Goal: Transaction & Acquisition: Obtain resource

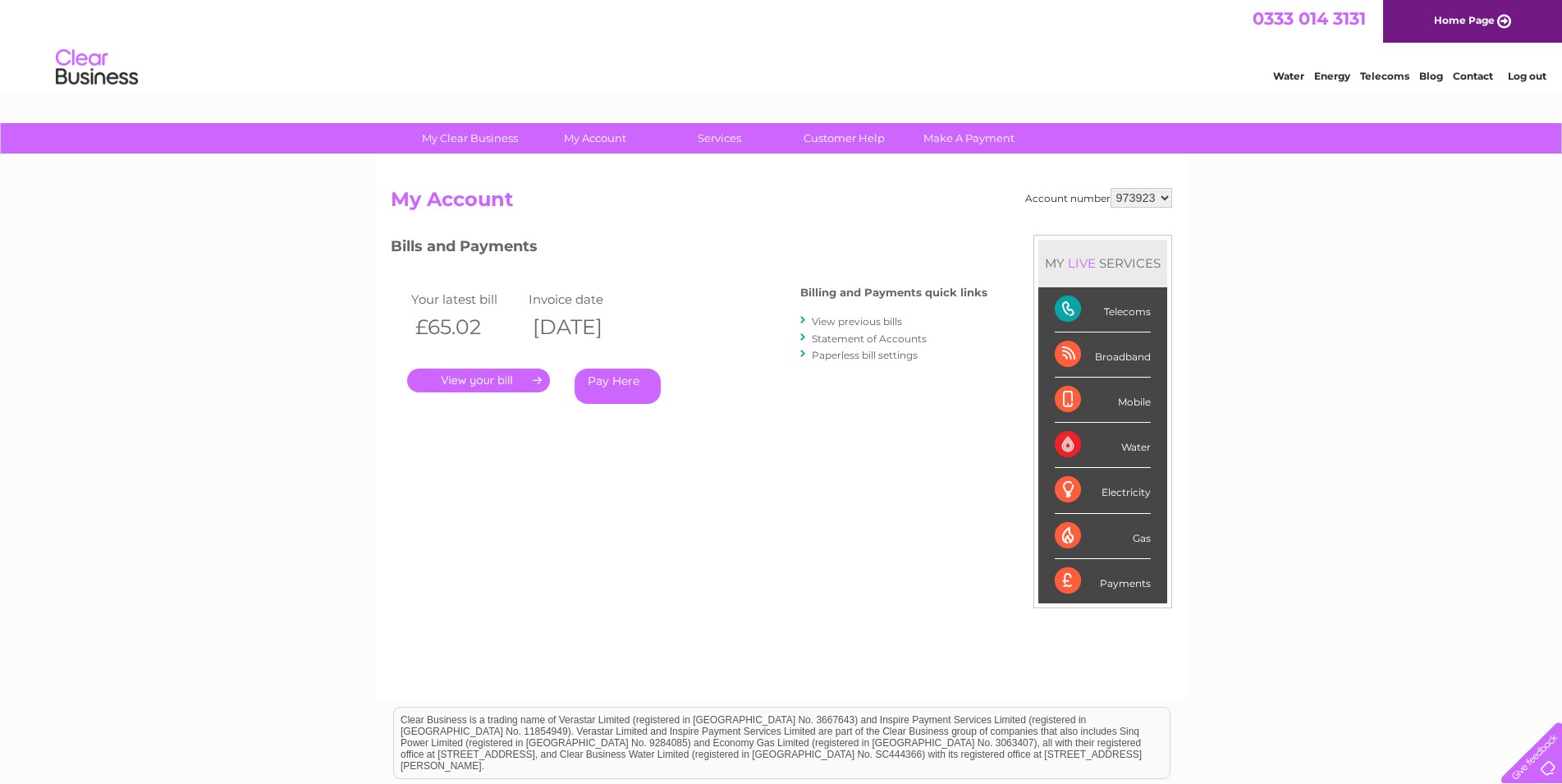
click at [473, 380] on link "." at bounding box center [479, 381] width 143 height 24
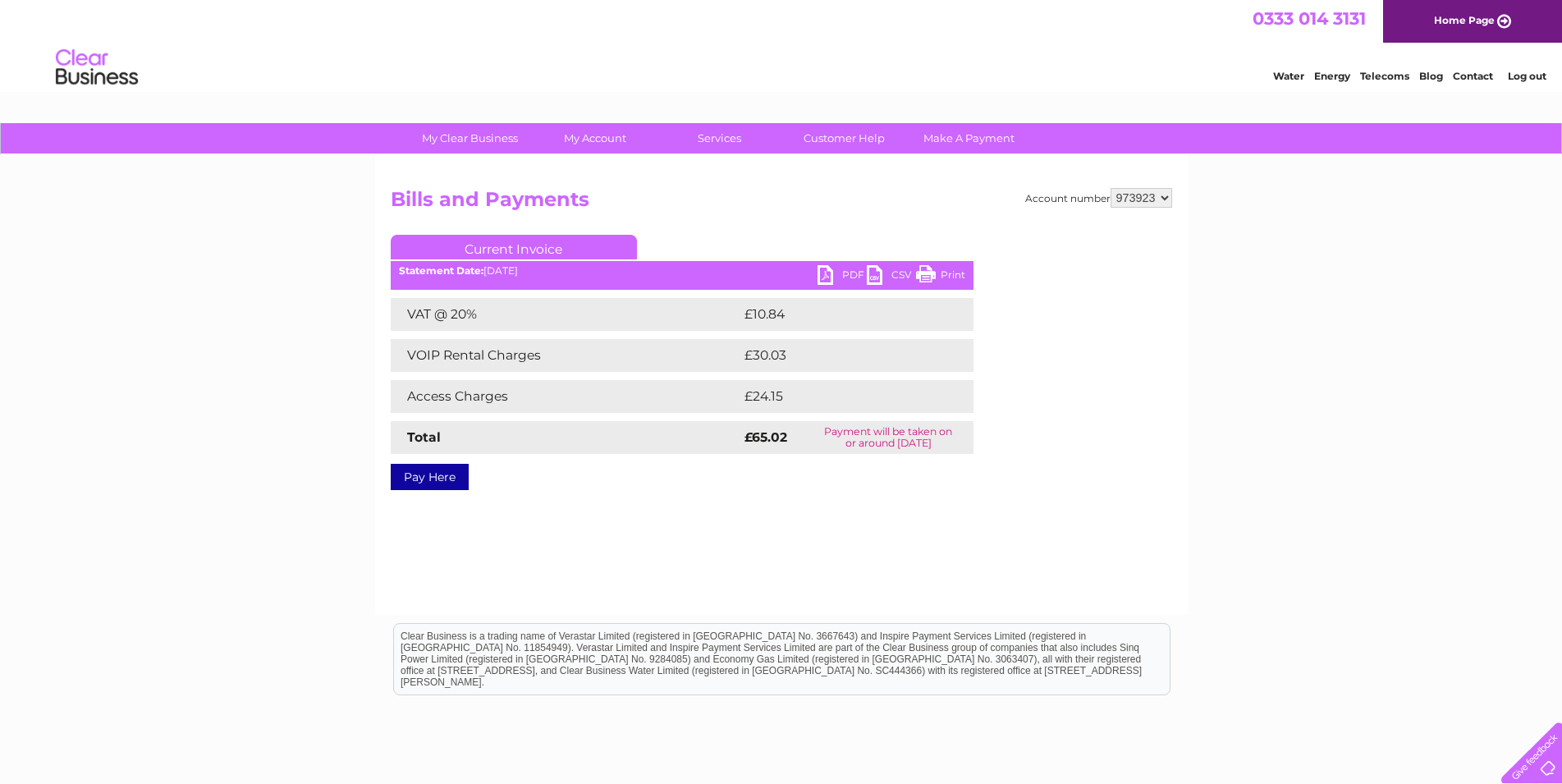
click at [822, 277] on link "PDF" at bounding box center [842, 277] width 49 height 24
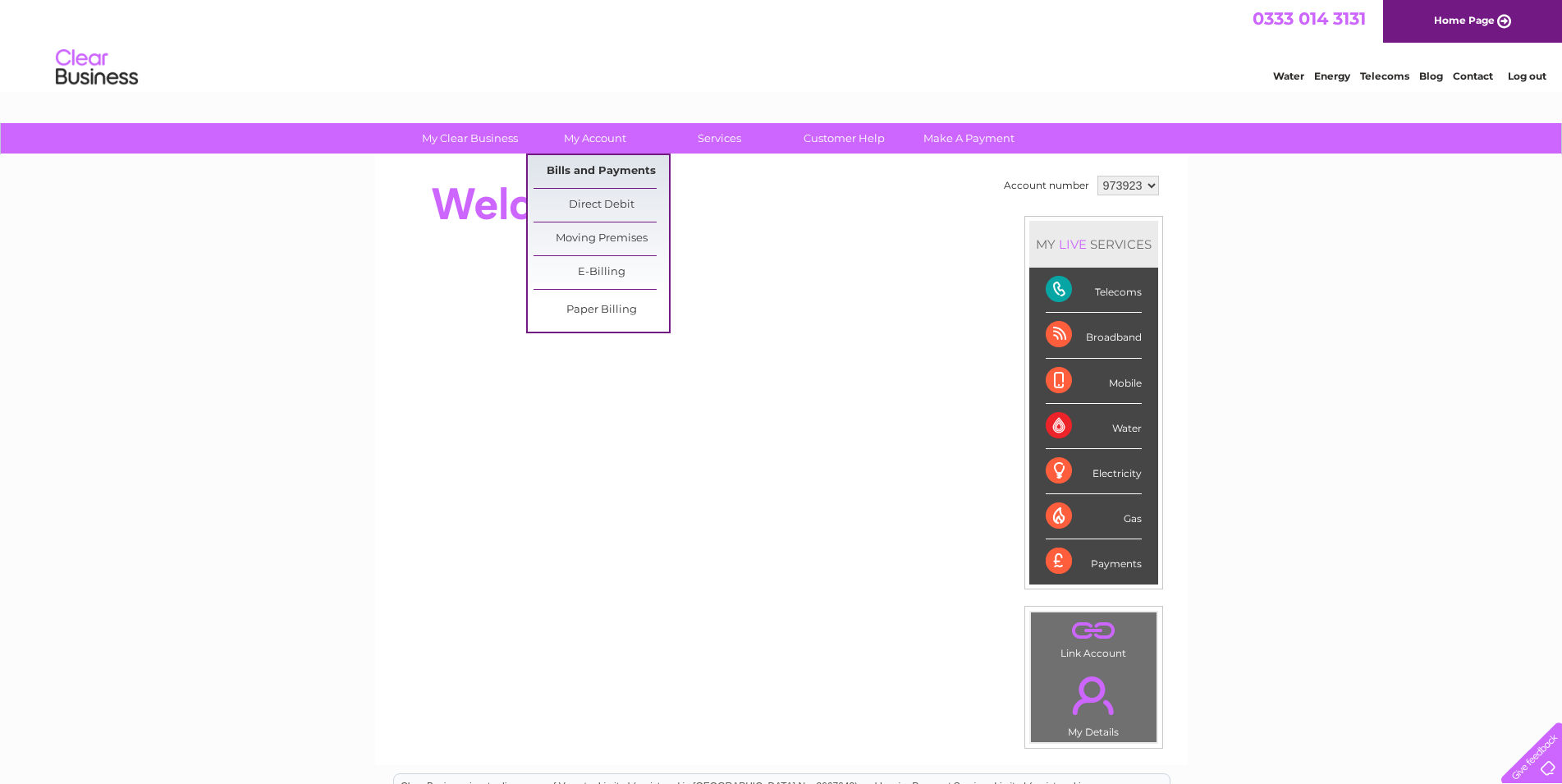
click at [596, 170] on link "Bills and Payments" at bounding box center [601, 171] width 135 height 33
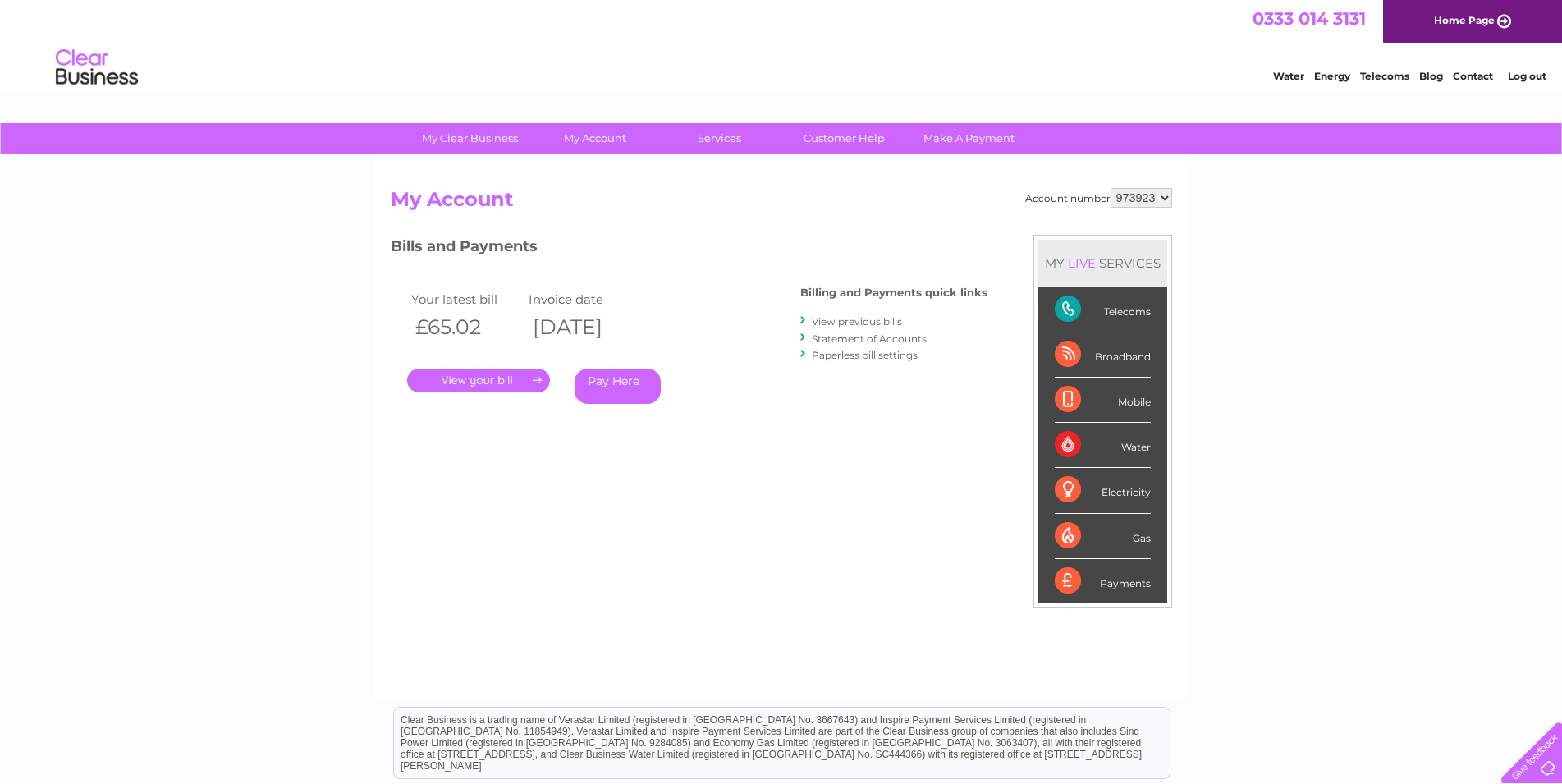
click at [487, 377] on link "." at bounding box center [479, 381] width 143 height 24
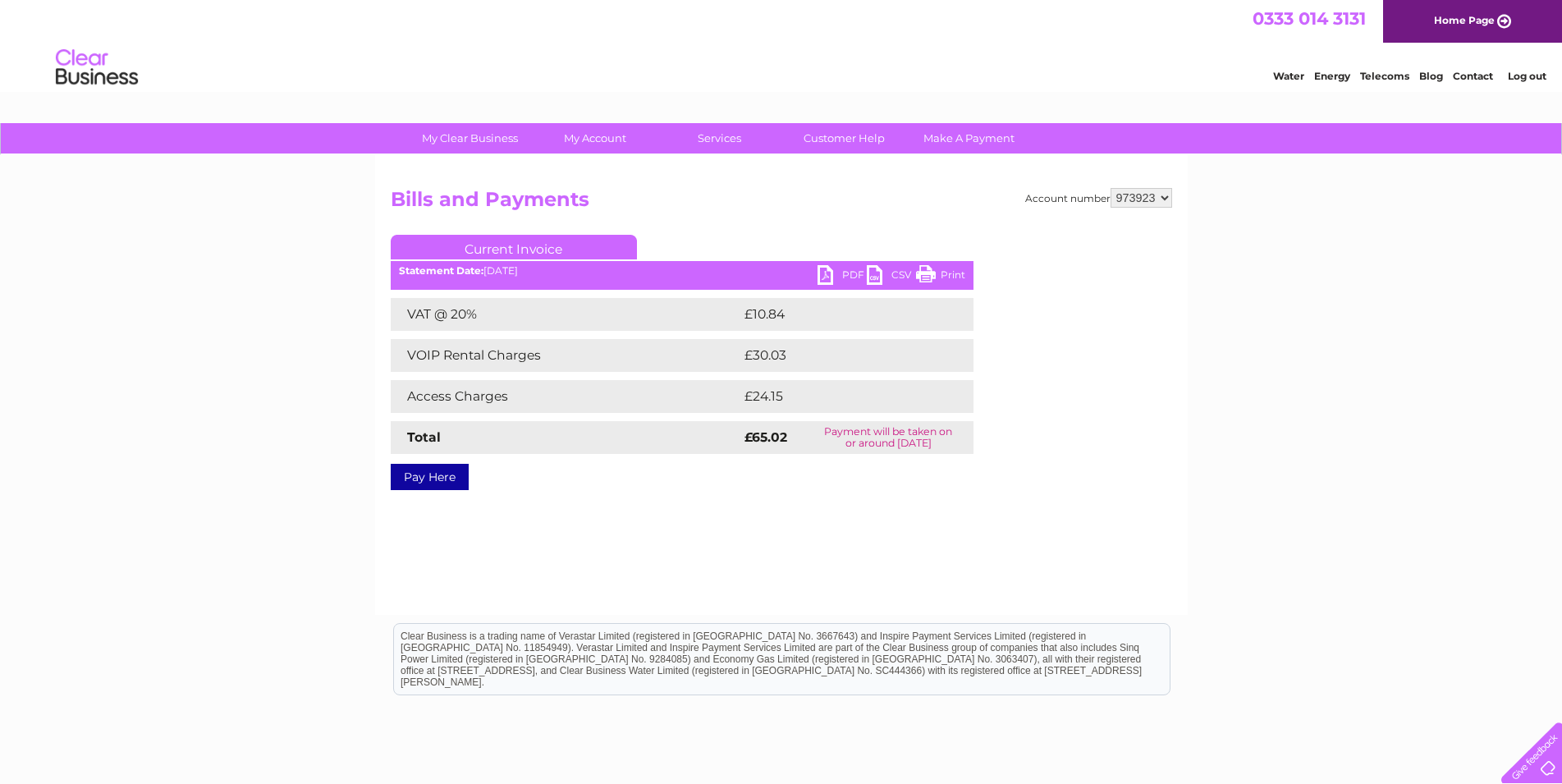
click at [834, 272] on link "PDF" at bounding box center [842, 277] width 49 height 24
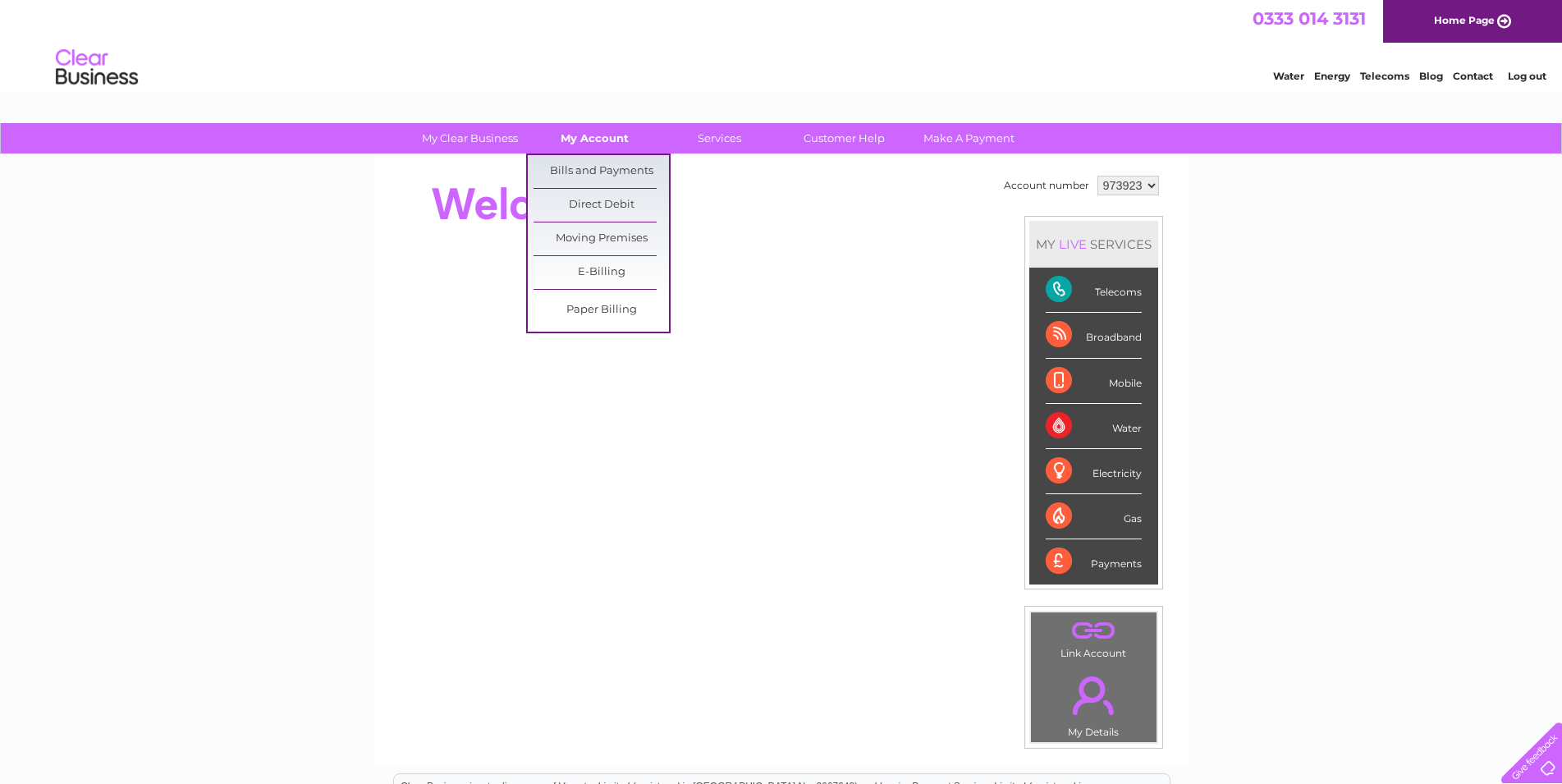
click at [607, 139] on link "My Account" at bounding box center [594, 138] width 135 height 30
click at [607, 171] on link "Bills and Payments" at bounding box center [601, 171] width 135 height 33
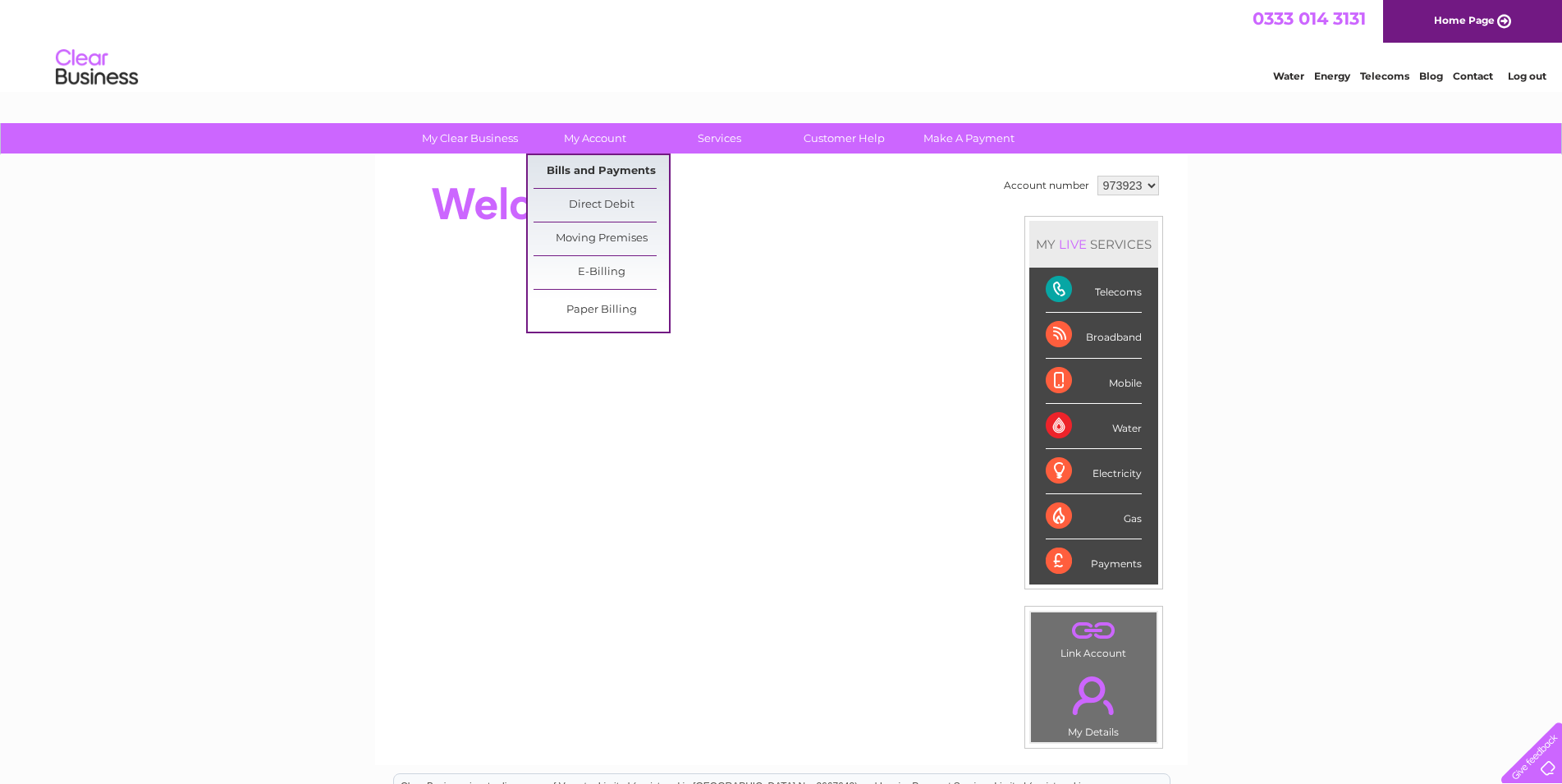
click at [607, 171] on link "Bills and Payments" at bounding box center [601, 171] width 135 height 33
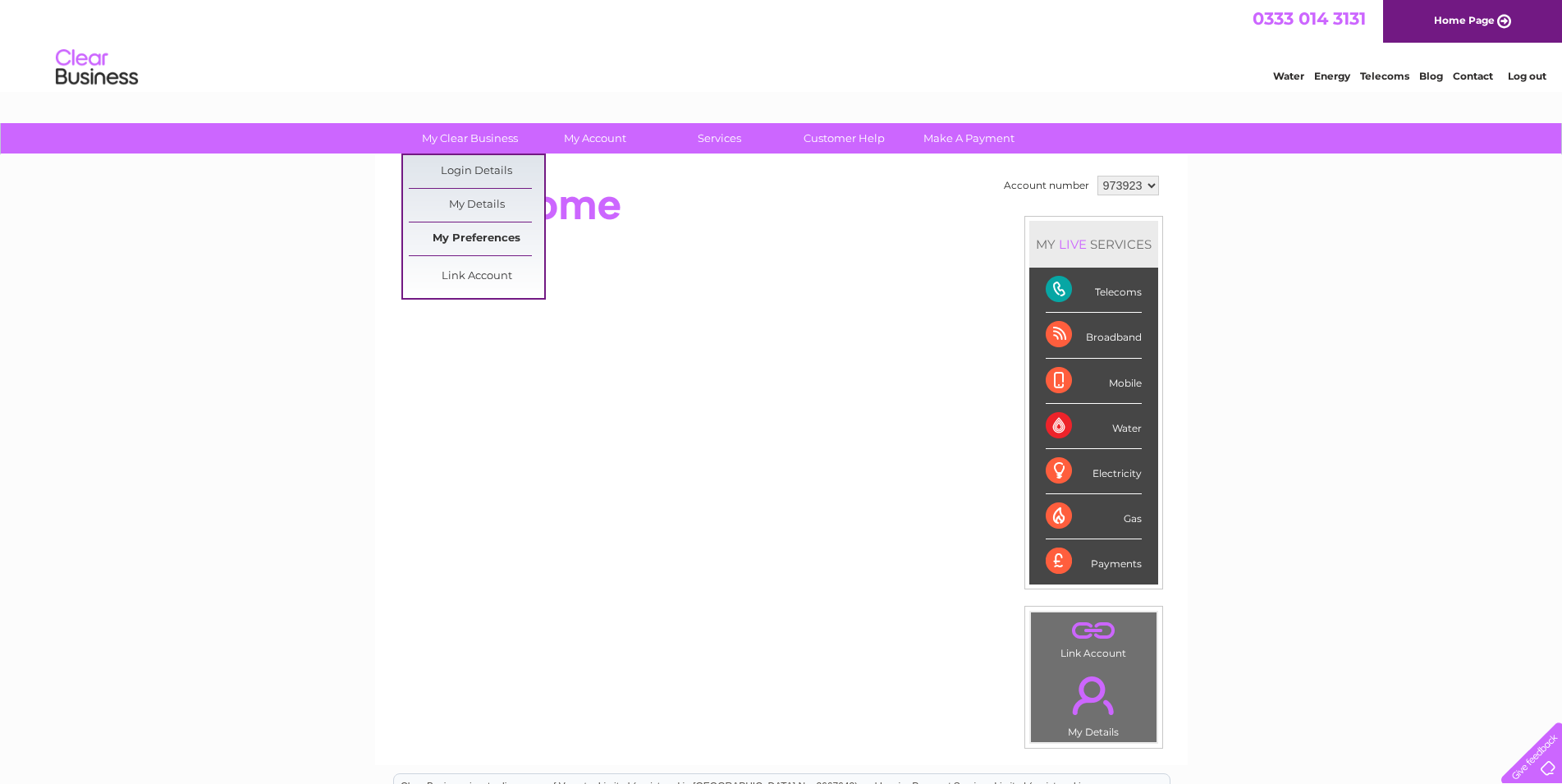
click at [482, 237] on link "My Preferences" at bounding box center [476, 239] width 135 height 33
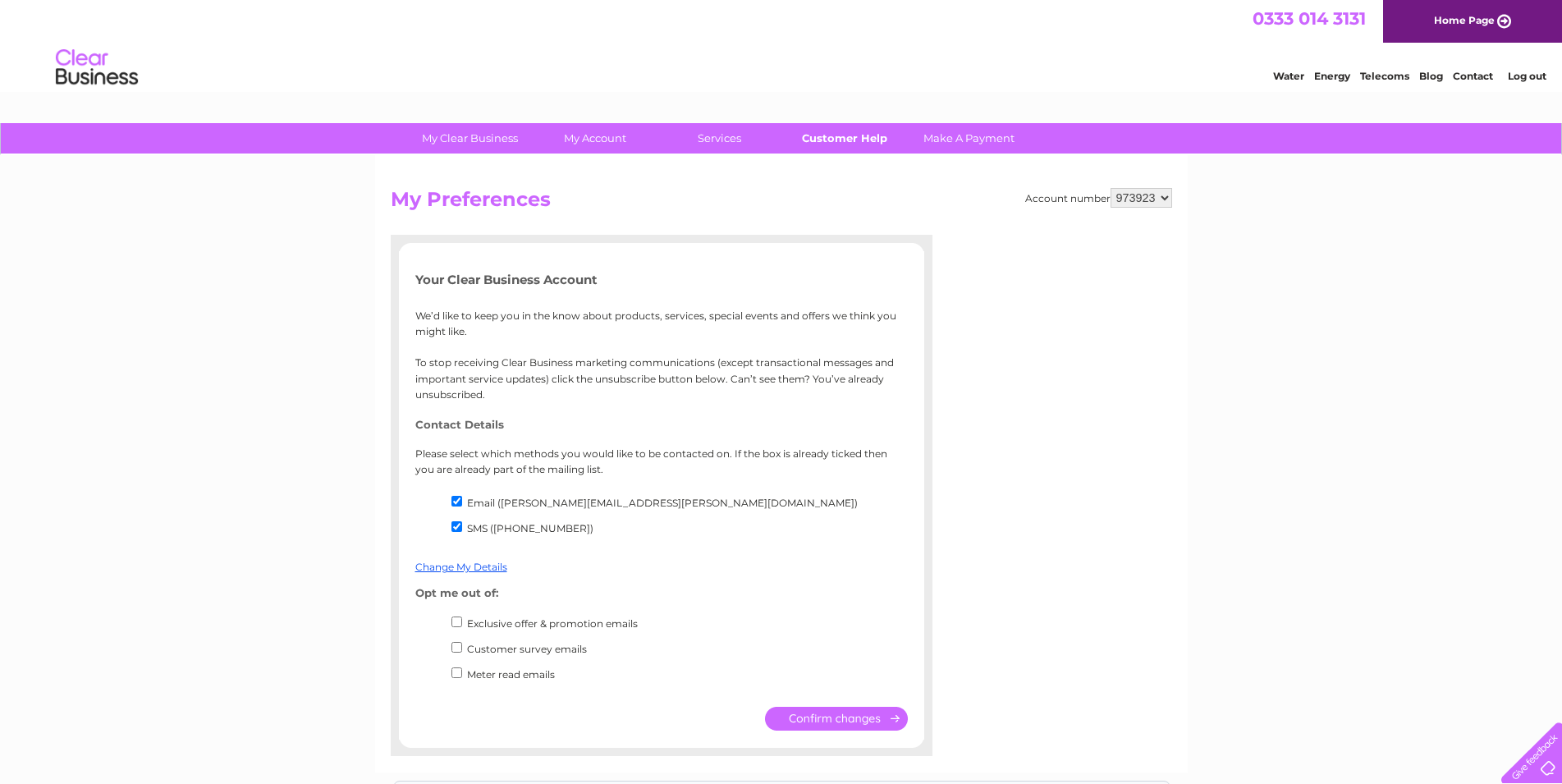
click at [861, 138] on link "Customer Help" at bounding box center [843, 138] width 135 height 30
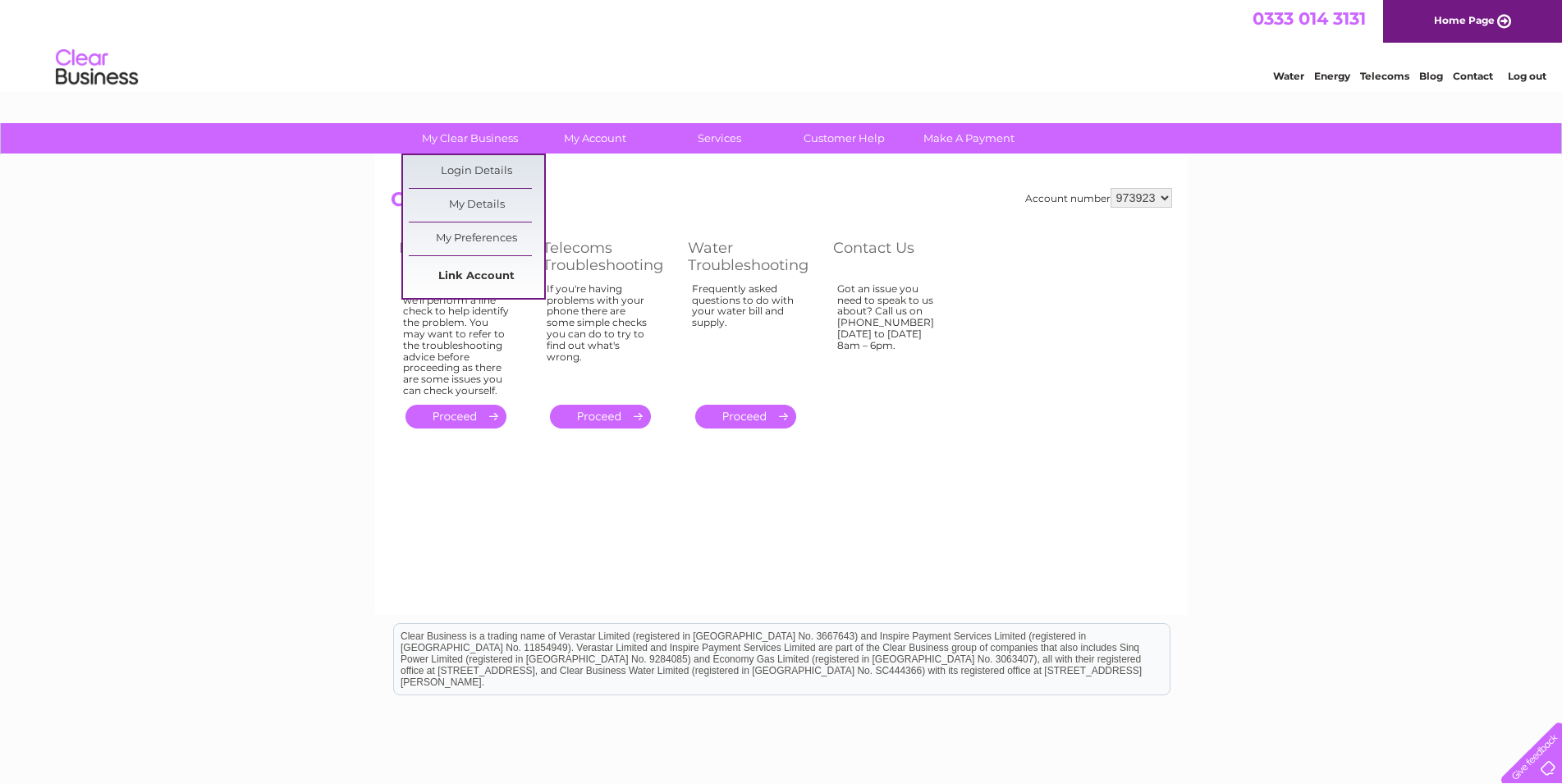
click at [484, 273] on link "Link Account" at bounding box center [476, 277] width 135 height 33
